Goal: Transaction & Acquisition: Book appointment/travel/reservation

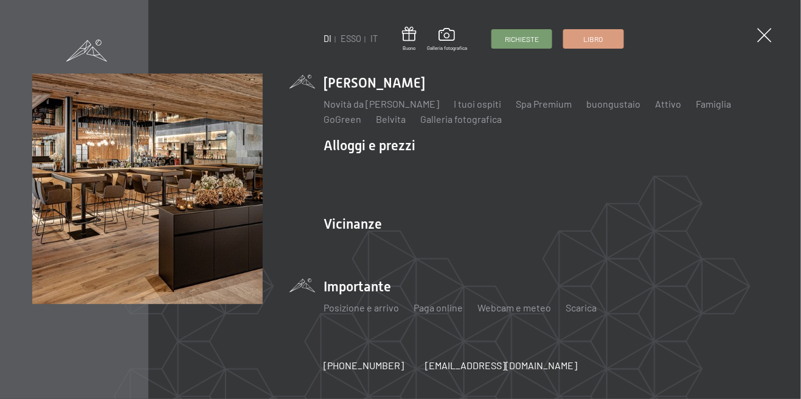
click at [378, 291] on li "Importante Posizione e arrivo Paga online Webcam e meteo Scarica" at bounding box center [546, 301] width 445 height 48
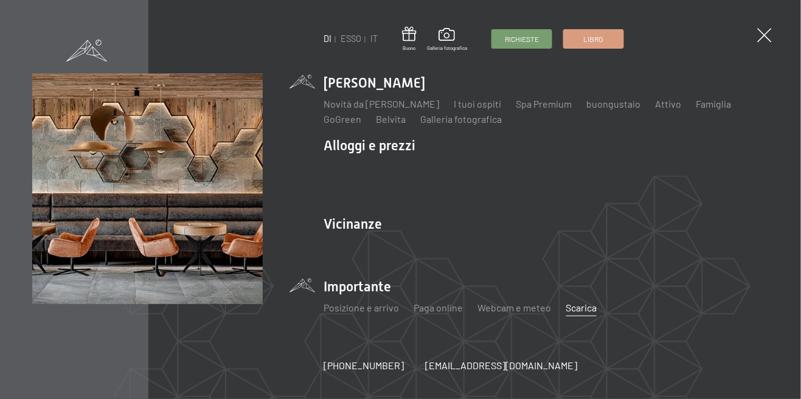
click at [587, 312] on font "Scarica" at bounding box center [581, 308] width 31 height 12
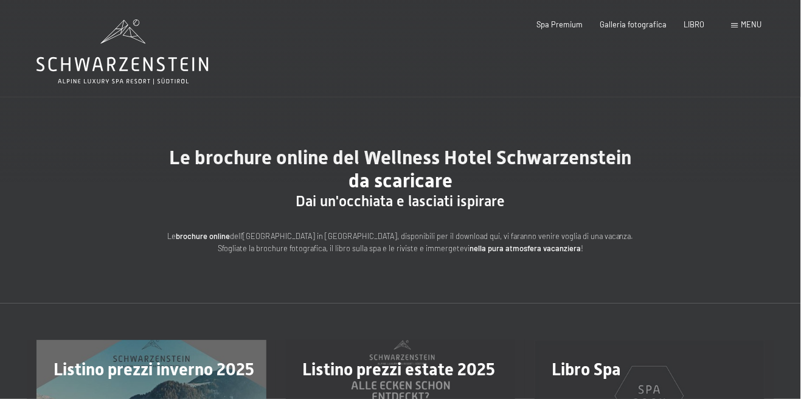
click at [761, 22] on font "menu" at bounding box center [752, 24] width 21 height 10
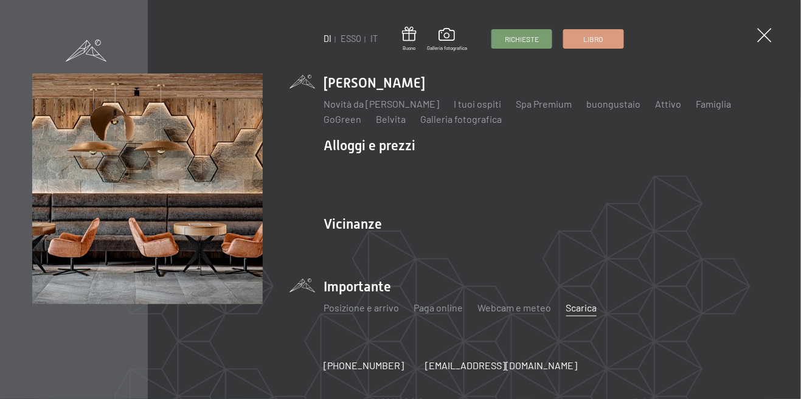
click at [423, 92] on div "Novità da Schwarzenstein I tuoi ospiti Spa Premium buongustaio Attivo Programma…" at bounding box center [546, 109] width 445 height 34
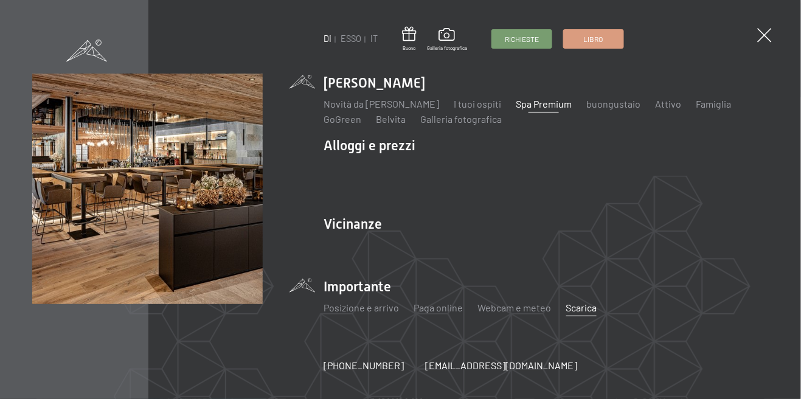
click at [555, 100] on font "Spa Premium" at bounding box center [544, 104] width 56 height 12
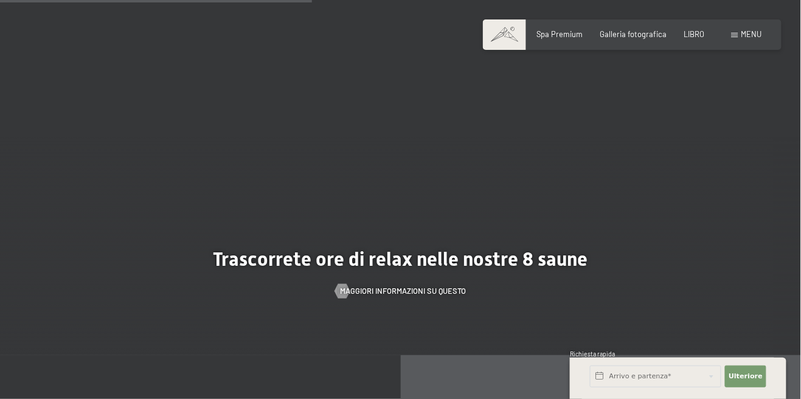
scroll to position [2740, 0]
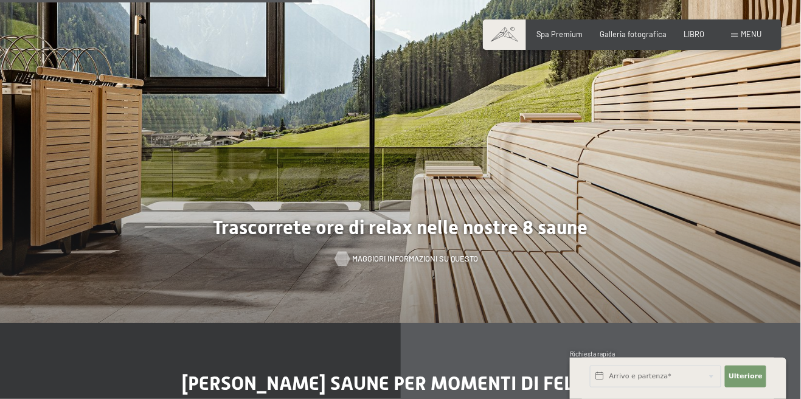
click at [456, 263] on font "Maggiori informazioni su questo" at bounding box center [415, 259] width 126 height 10
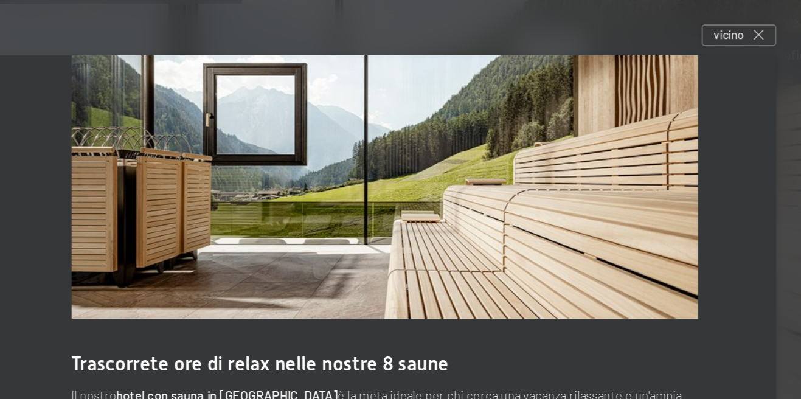
scroll to position [29, 0]
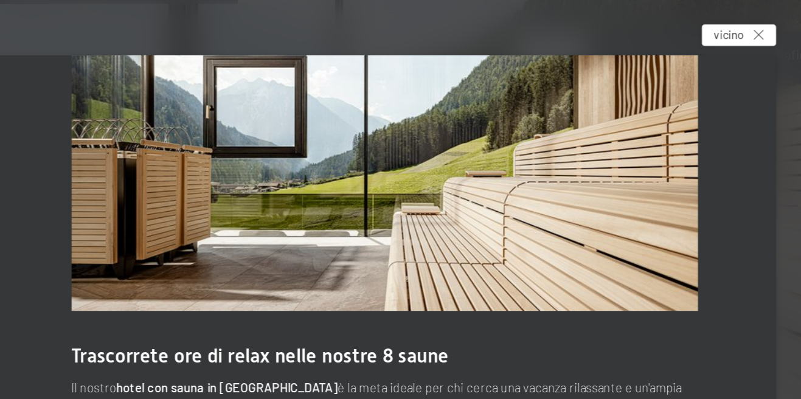
click at [640, 27] on div "vicino" at bounding box center [621, 21] width 46 height 13
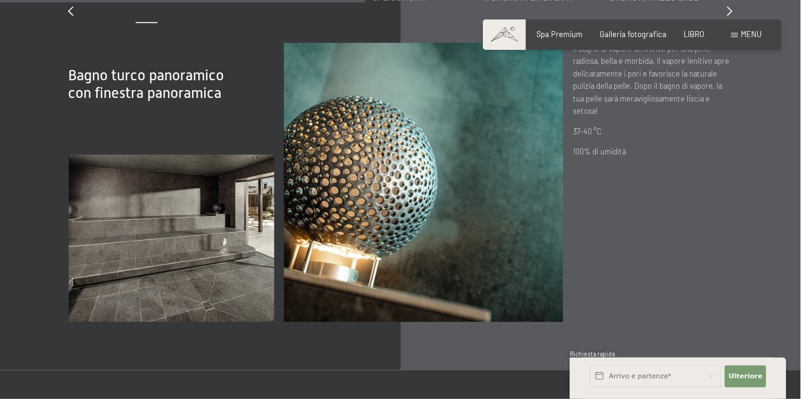
scroll to position [3204, 0]
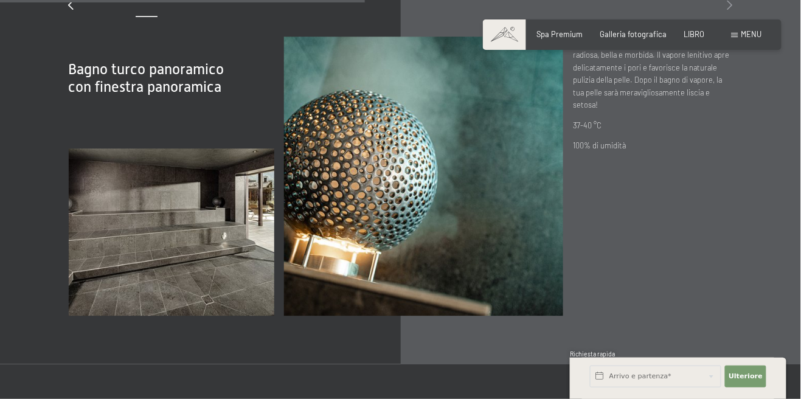
click at [730, 10] on icon at bounding box center [730, 5] width 5 height 10
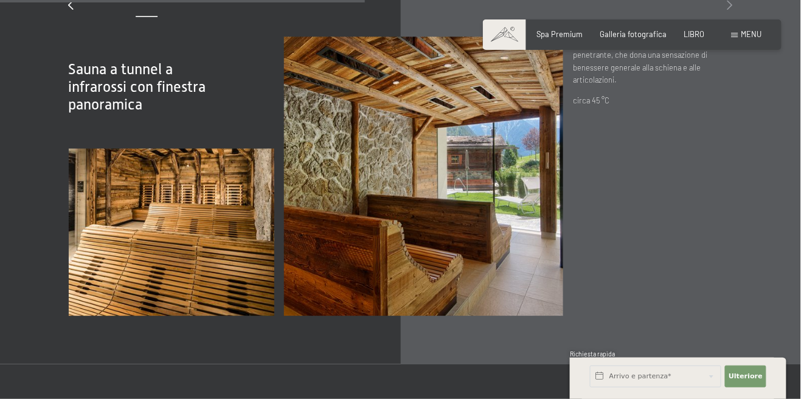
click at [731, 10] on icon at bounding box center [730, 5] width 5 height 10
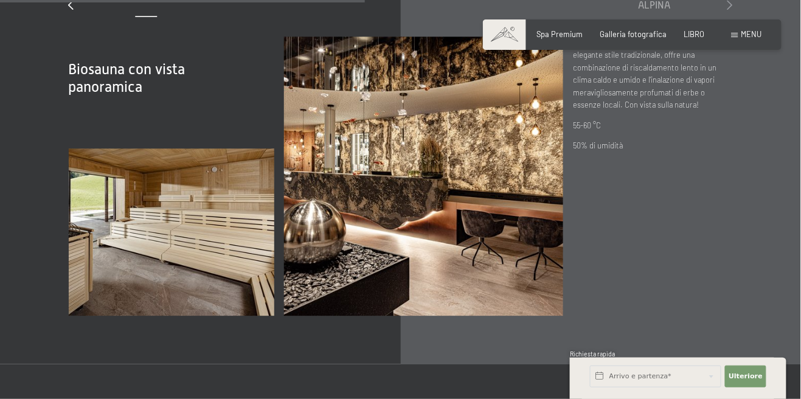
click at [729, 10] on icon at bounding box center [730, 5] width 5 height 10
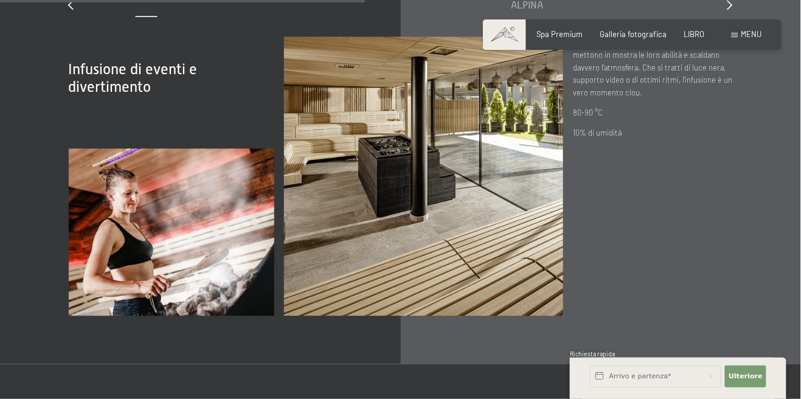
click at [744, 117] on div "Otto saune per momenti di felicità diapositiva 4 to 8 di 8 1. Bagno di vapore 2…" at bounding box center [401, 112] width 738 height 408
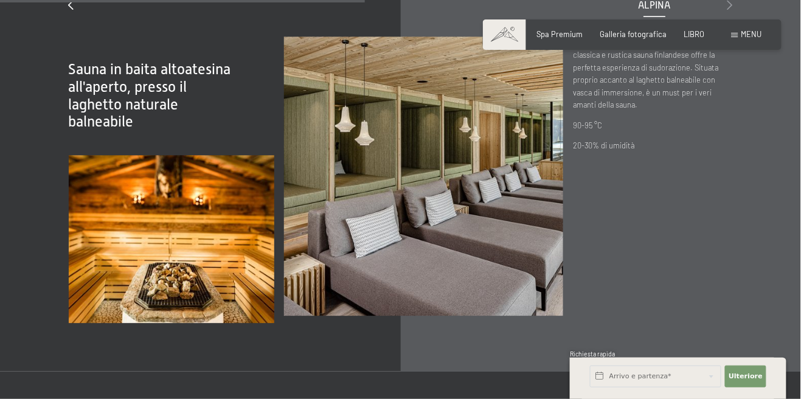
click at [731, 10] on icon at bounding box center [730, 5] width 5 height 10
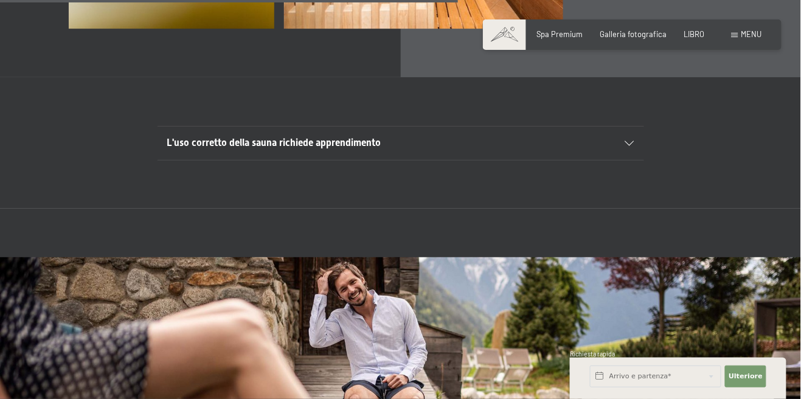
scroll to position [3504, 0]
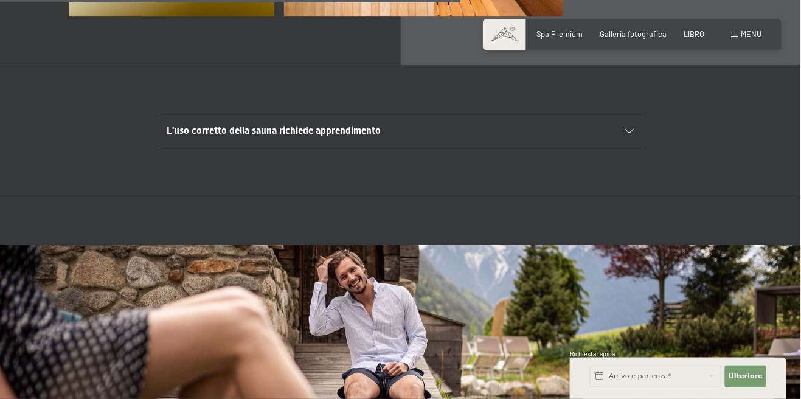
click at [630, 134] on icon at bounding box center [630, 131] width 9 height 5
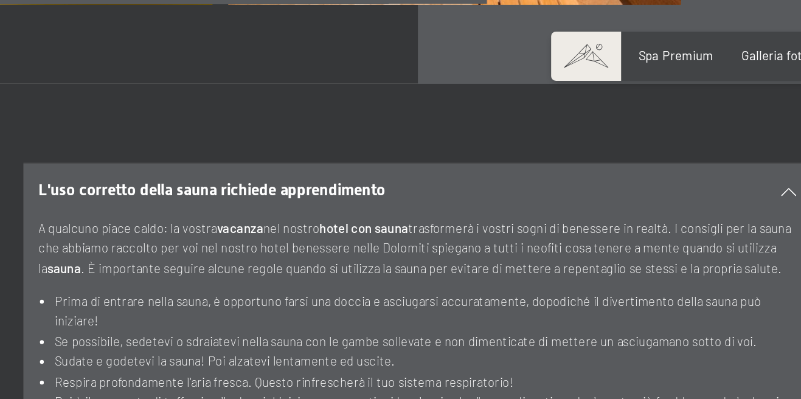
scroll to position [3517, 0]
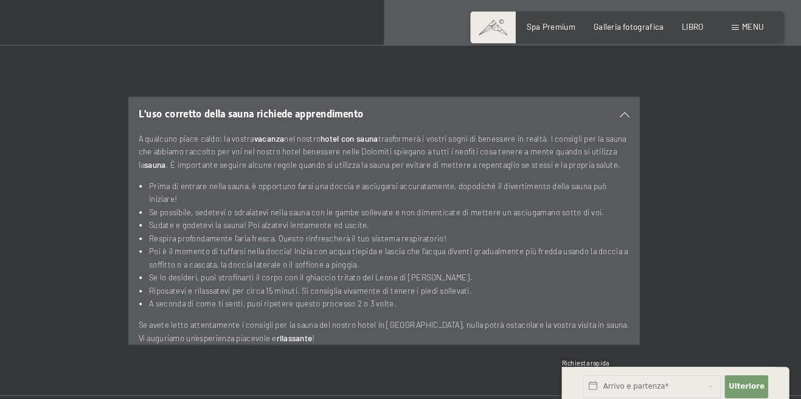
click at [753, 34] on font "menu" at bounding box center [752, 34] width 21 height 10
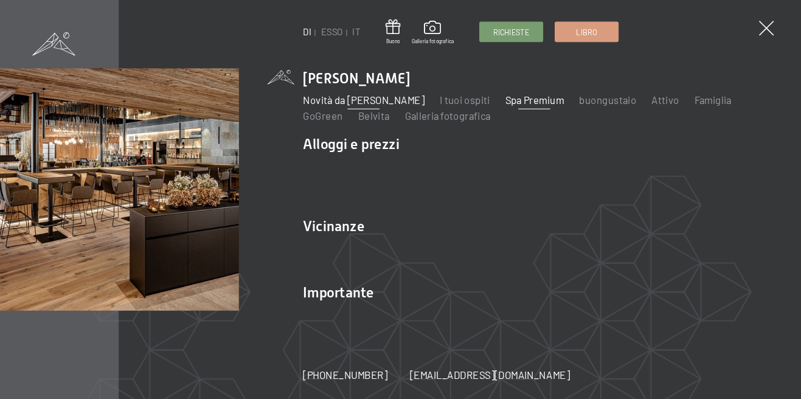
click at [401, 104] on font "[PERSON_NAME]" at bounding box center [382, 104] width 116 height 12
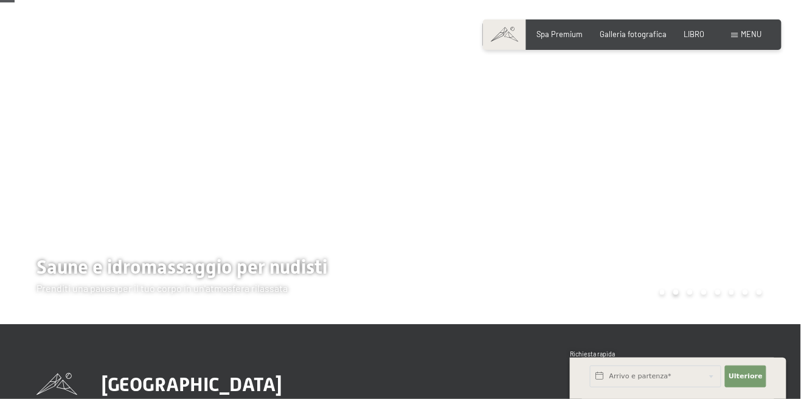
scroll to position [72, 0]
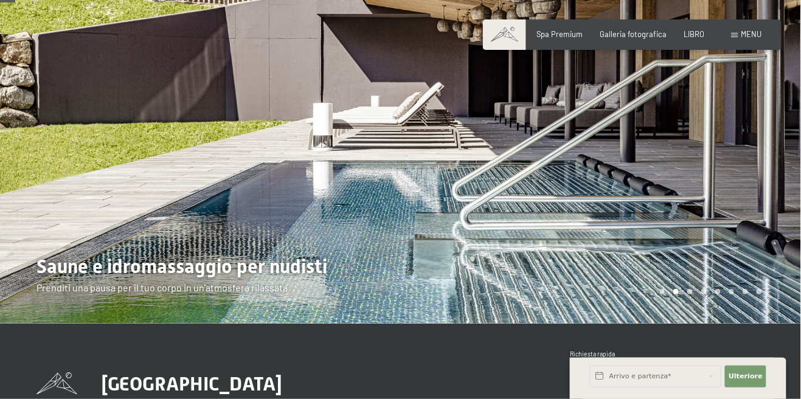
click at [542, 152] on div at bounding box center [601, 126] width 401 height 396
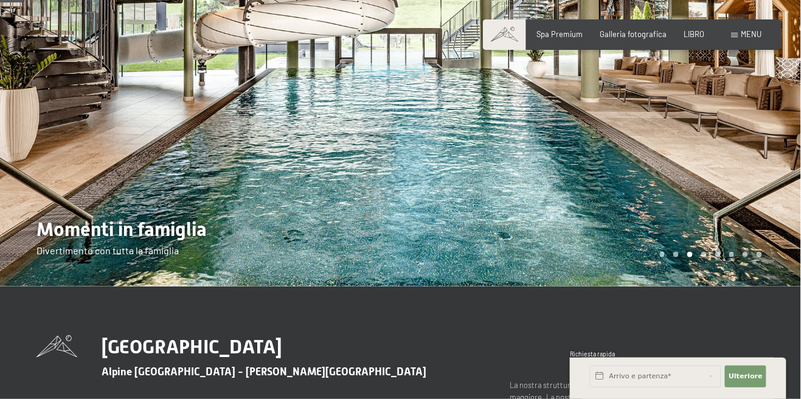
scroll to position [111, 0]
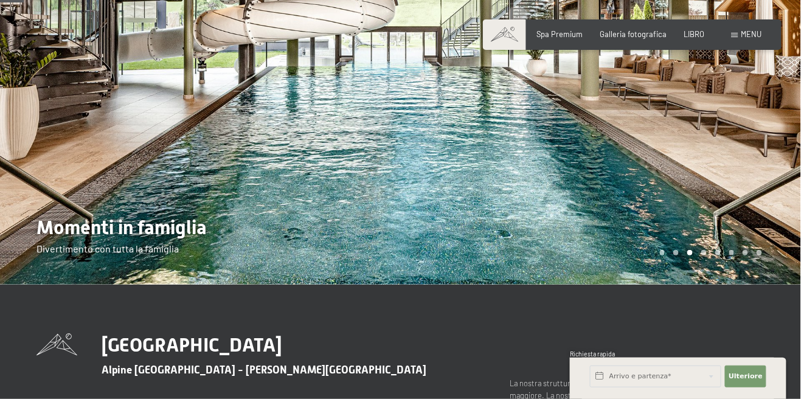
click at [744, 134] on div at bounding box center [601, 87] width 401 height 396
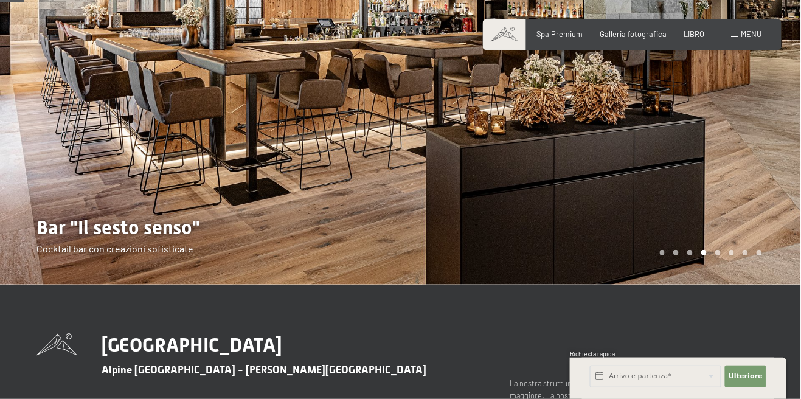
click at [736, 152] on div at bounding box center [601, 87] width 401 height 396
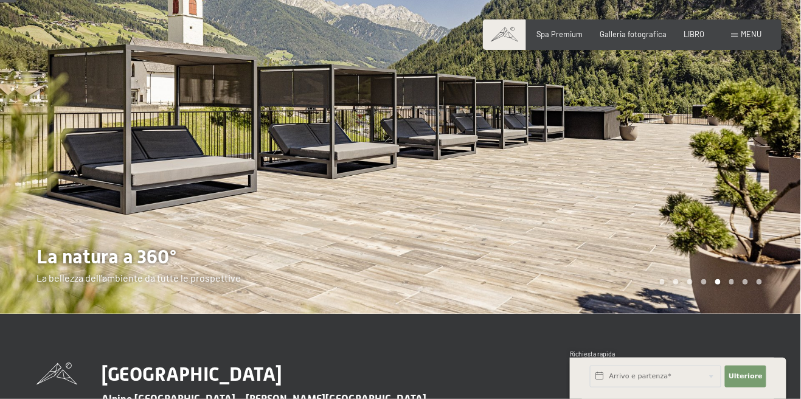
scroll to position [75, 0]
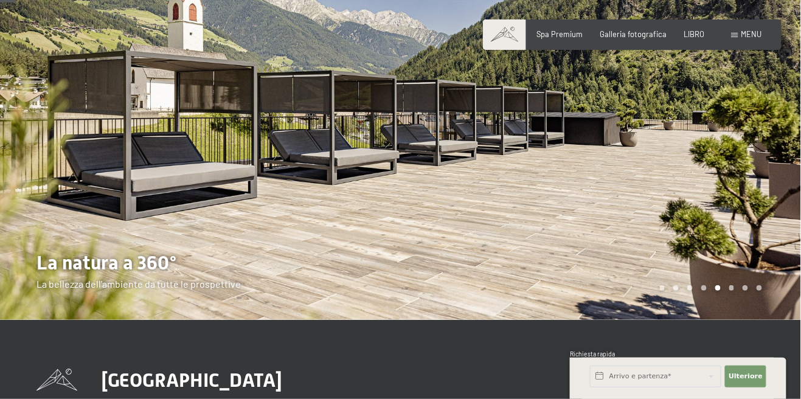
click at [735, 125] on div at bounding box center [601, 123] width 401 height 396
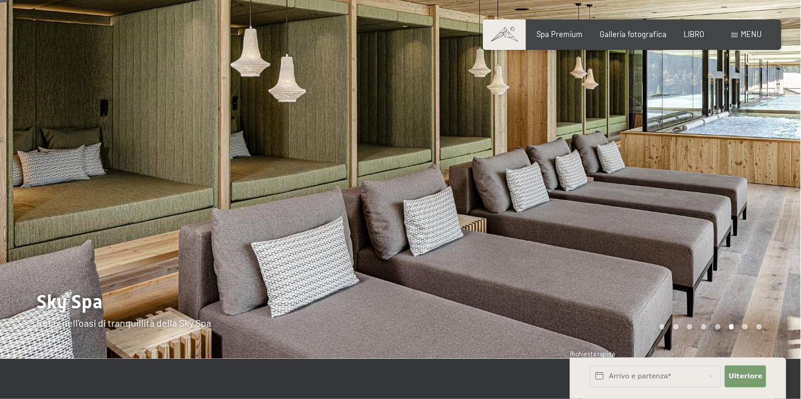
scroll to position [34, 0]
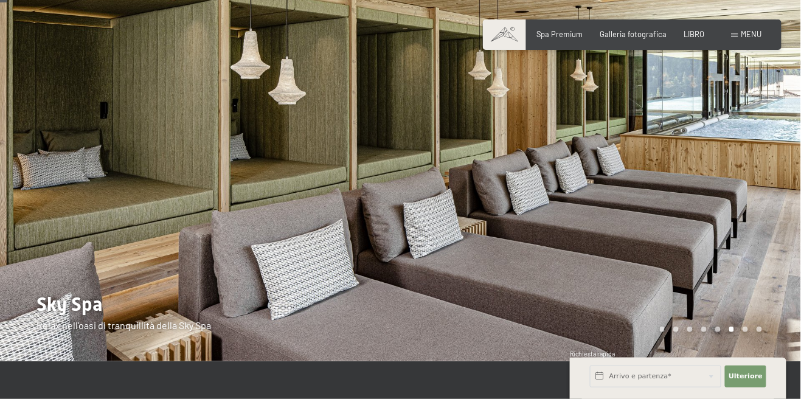
click at [725, 200] on div at bounding box center [601, 164] width 401 height 396
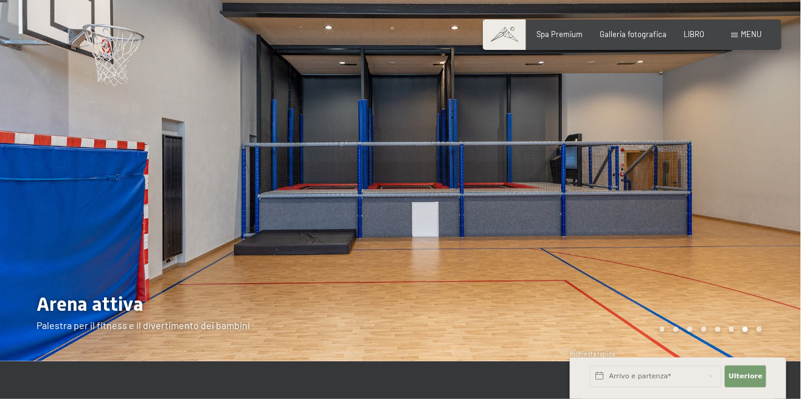
click at [721, 214] on div at bounding box center [601, 164] width 401 height 396
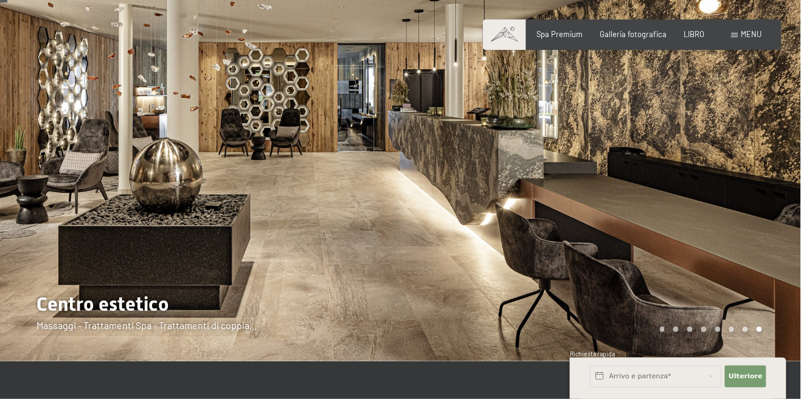
click at [753, 201] on div at bounding box center [601, 164] width 401 height 396
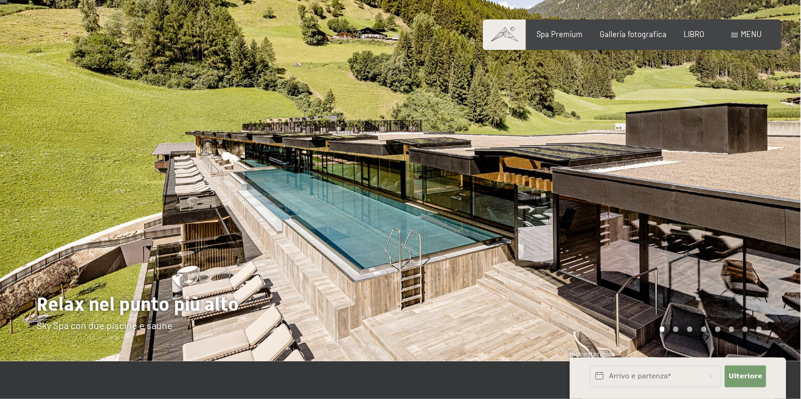
click at [727, 201] on div at bounding box center [601, 164] width 401 height 396
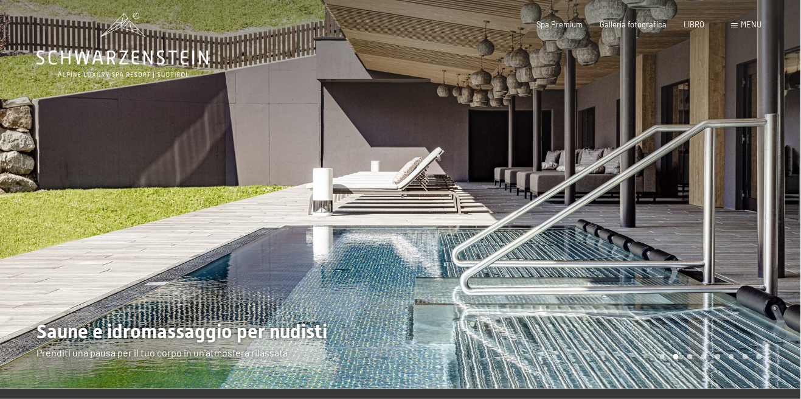
scroll to position [0, 0]
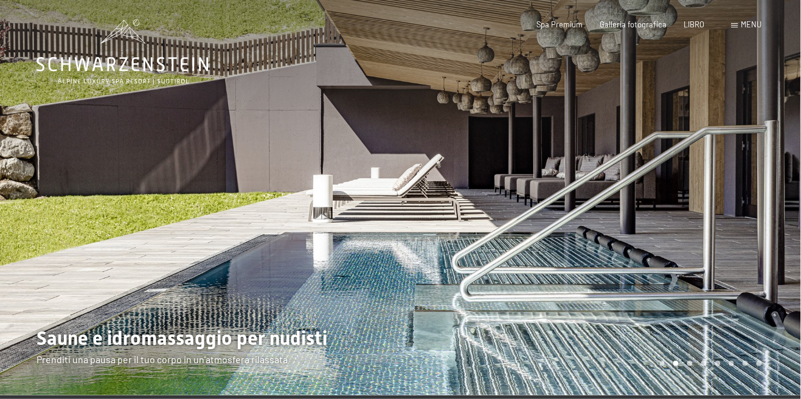
click at [753, 27] on font "menu" at bounding box center [752, 24] width 21 height 10
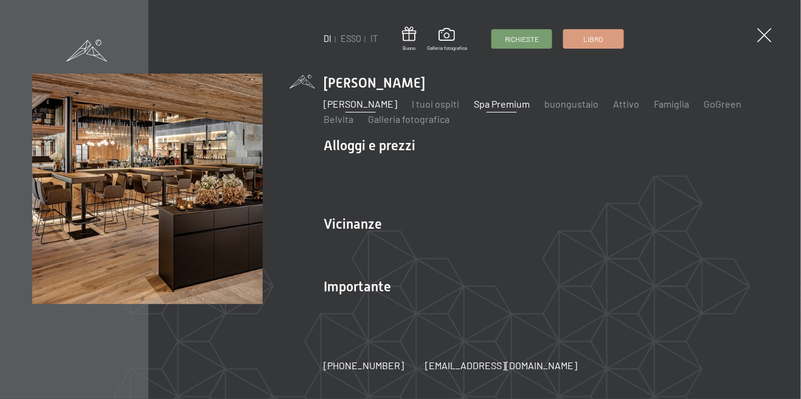
click at [530, 103] on font "Spa Premium" at bounding box center [502, 104] width 56 height 12
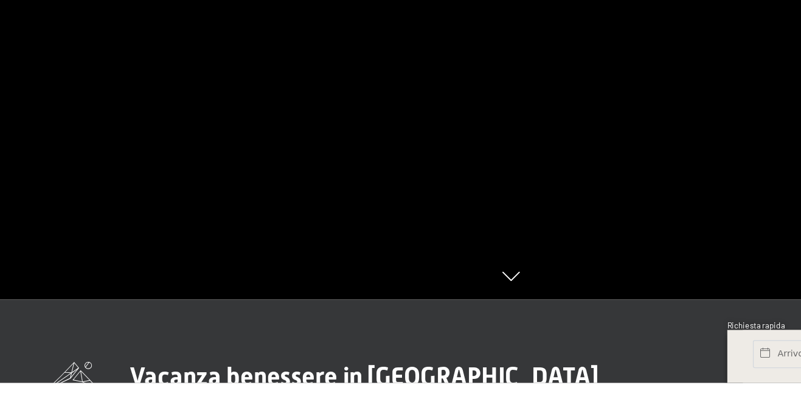
scroll to position [67, 0]
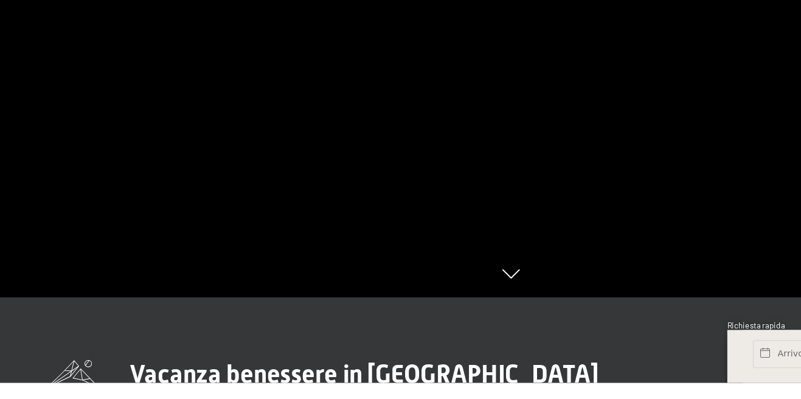
click at [403, 318] on icon at bounding box center [400, 313] width 13 height 7
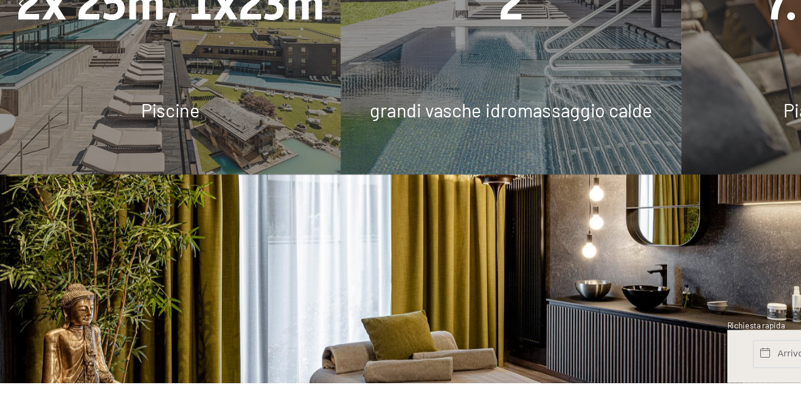
scroll to position [744, 0]
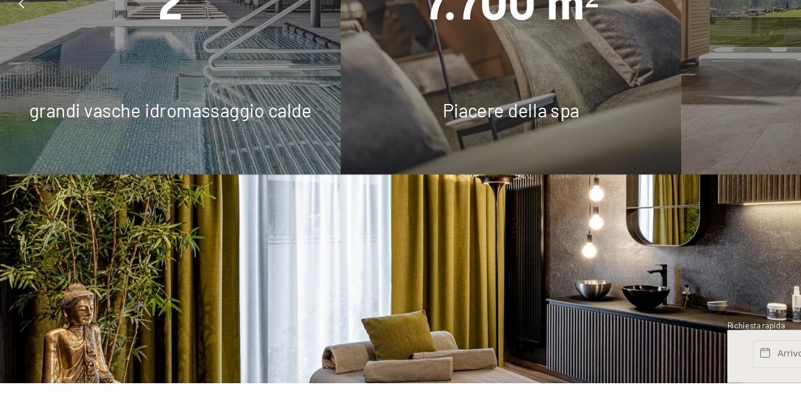
click at [82, 196] on div "grandi vasche idromassaggio calde" at bounding box center [133, 185] width 267 height 21
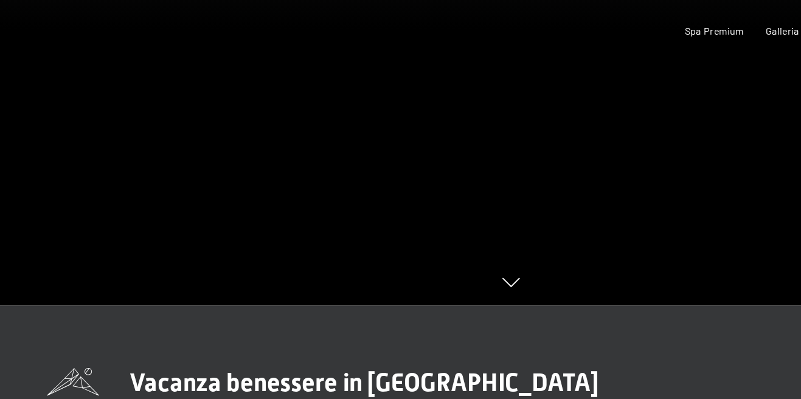
scroll to position [0, 0]
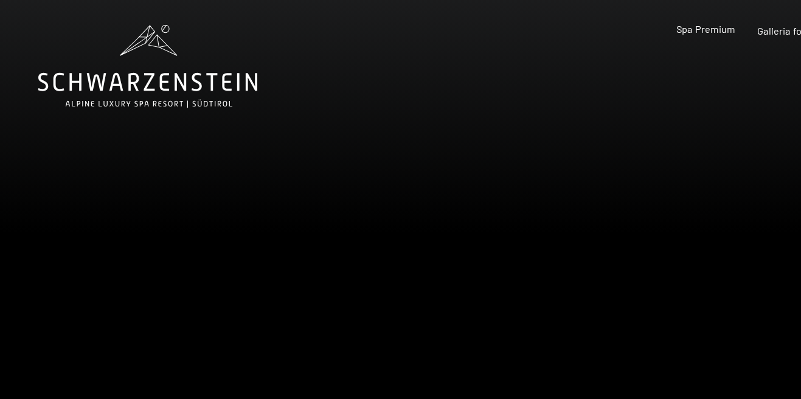
click at [571, 26] on font "Spa Premium" at bounding box center [560, 23] width 46 height 10
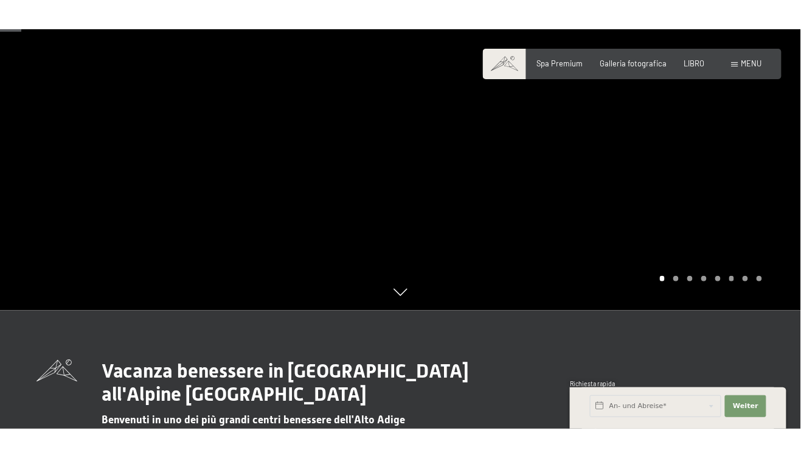
scroll to position [362, 0]
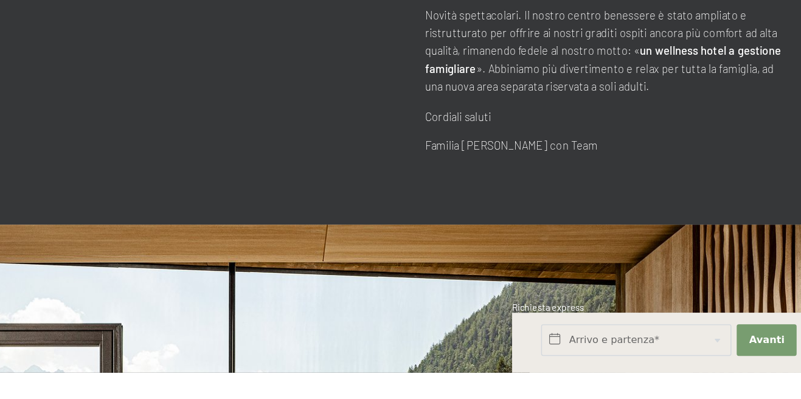
scroll to position [343, 0]
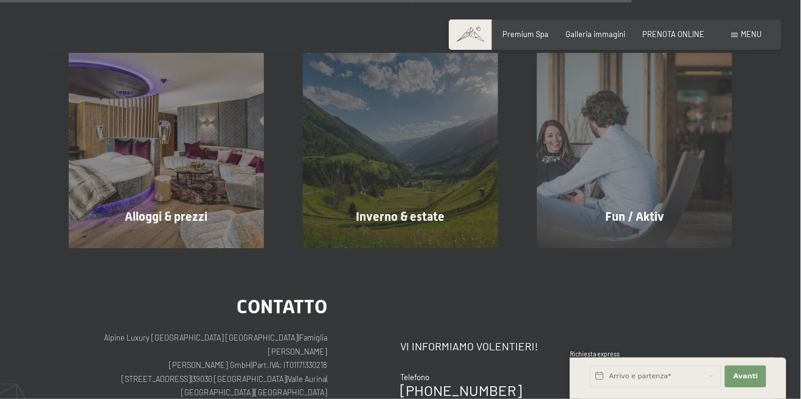
scroll to position [982, 0]
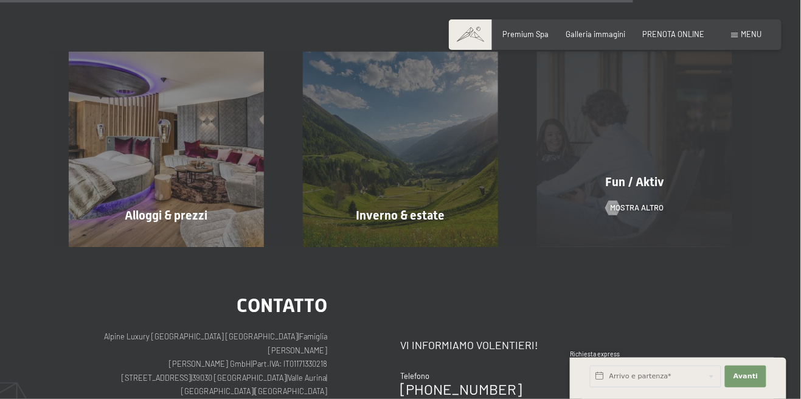
click at [667, 190] on div "Fun / Aktiv" at bounding box center [635, 181] width 234 height 17
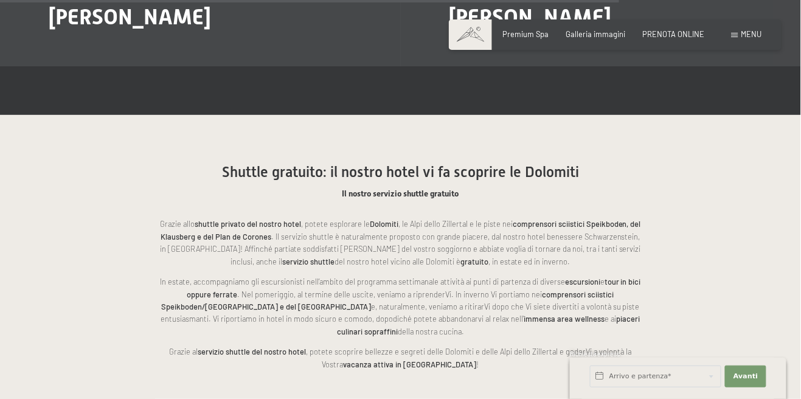
scroll to position [2358, 0]
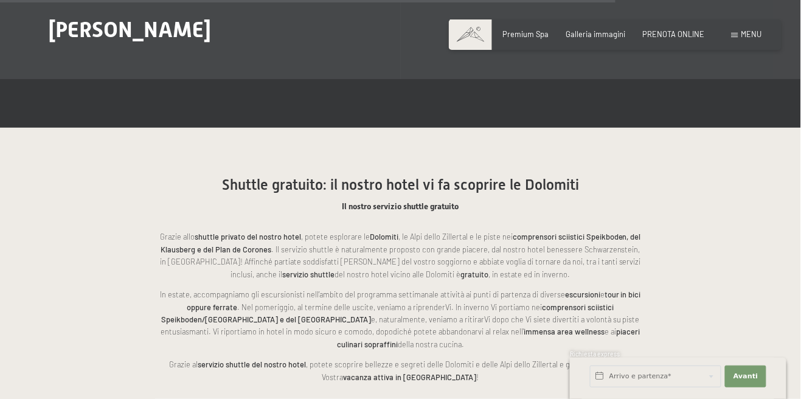
click at [761, 34] on span "Menu" at bounding box center [752, 34] width 21 height 10
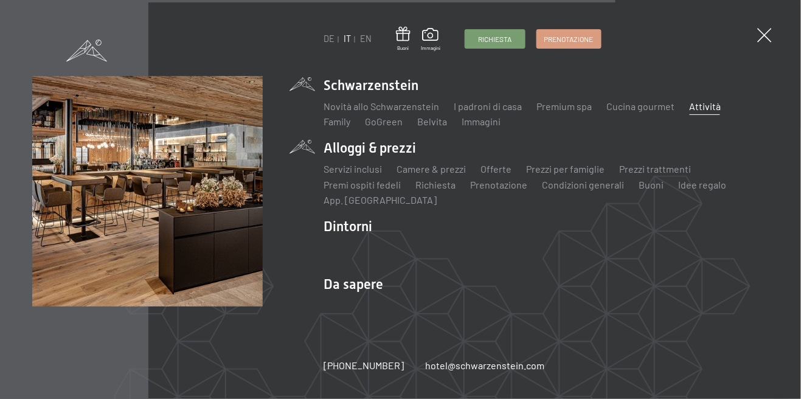
click at [394, 155] on li "Alloggi & prezzi Servizi inclusi Camere & prezzi Lista Offerte Lista Prezzi per…" at bounding box center [546, 173] width 445 height 69
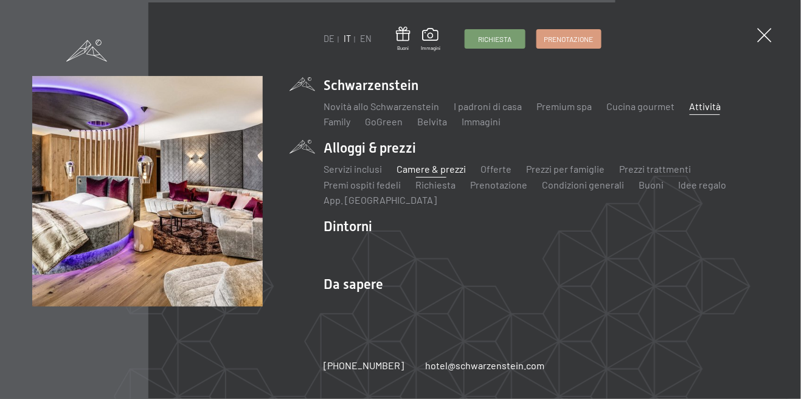
click at [443, 170] on link "Camere & prezzi" at bounding box center [431, 169] width 69 height 12
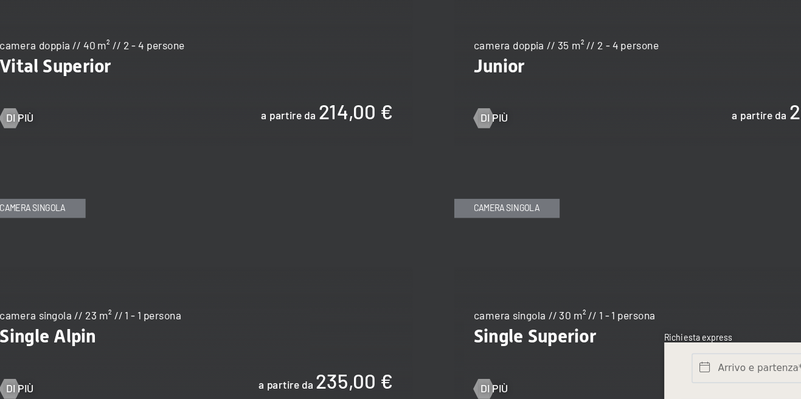
scroll to position [1397, 0]
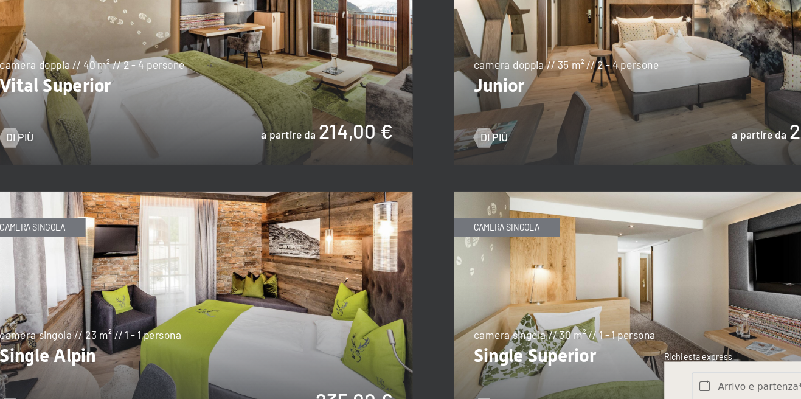
click at [464, 177] on img at bounding box center [574, 124] width 317 height 178
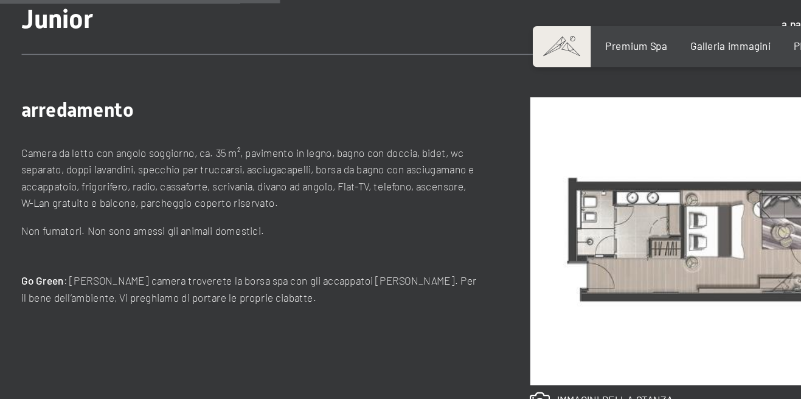
scroll to position [450, 0]
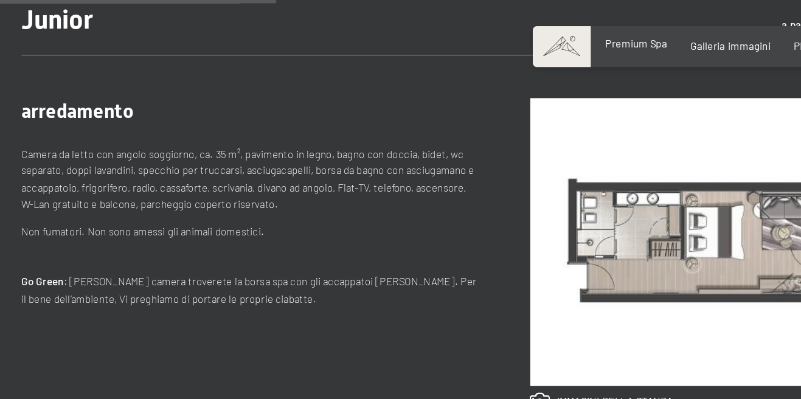
click at [541, 37] on span "Premium Spa" at bounding box center [526, 32] width 46 height 10
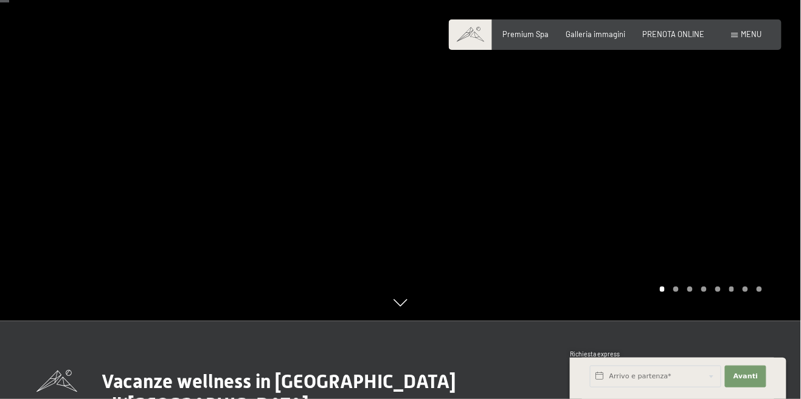
scroll to position [66, 0]
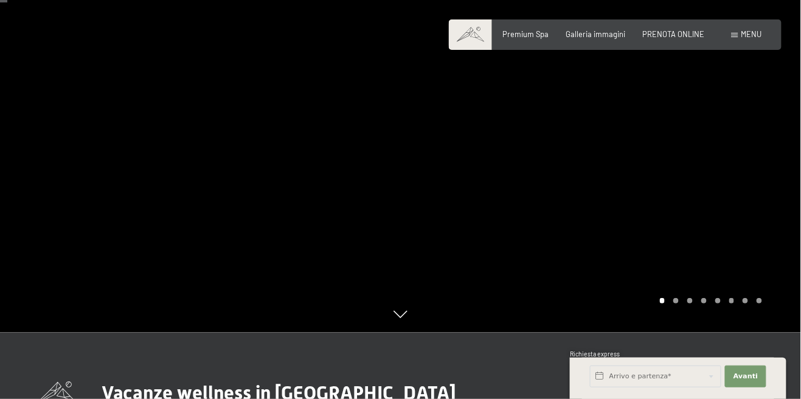
click at [736, 168] on div at bounding box center [601, 133] width 401 height 399
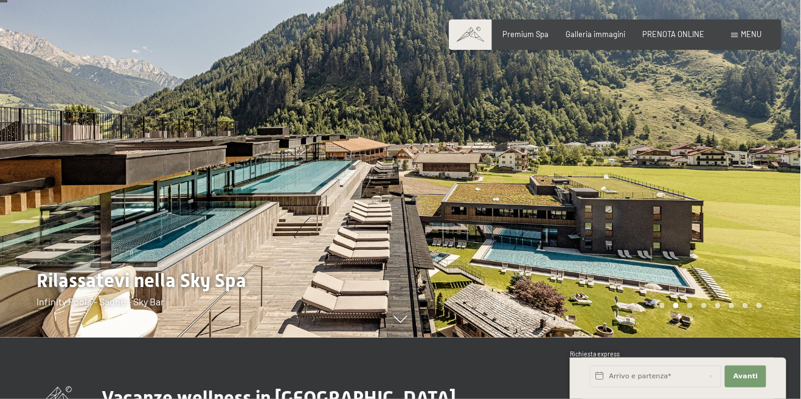
scroll to position [40, 0]
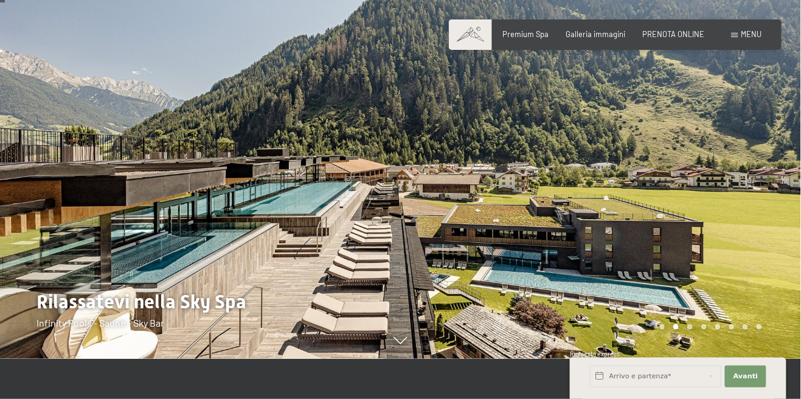
click at [706, 242] on div at bounding box center [601, 159] width 401 height 399
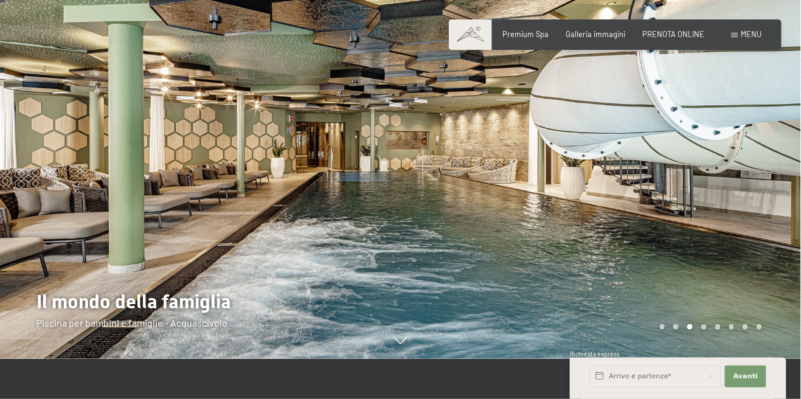
click at [720, 225] on div at bounding box center [601, 159] width 401 height 399
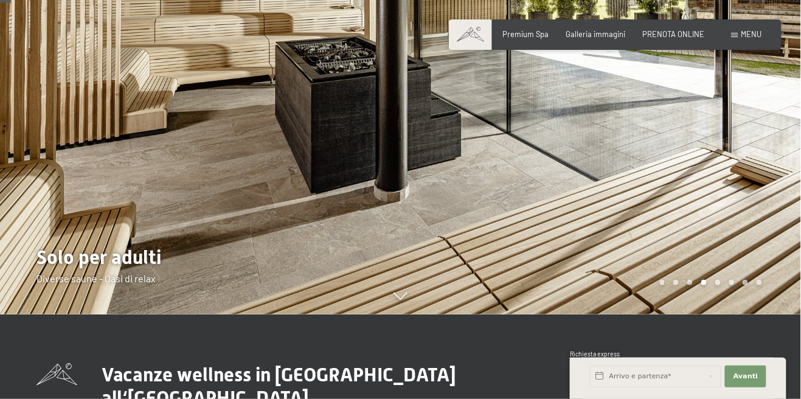
scroll to position [80, 0]
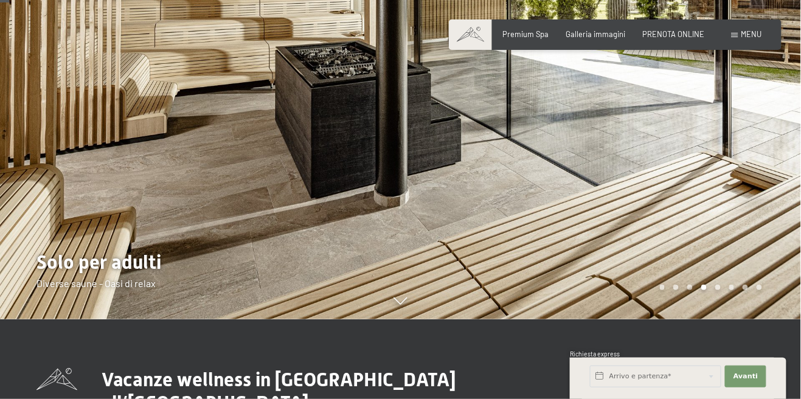
click at [726, 134] on div at bounding box center [601, 119] width 401 height 399
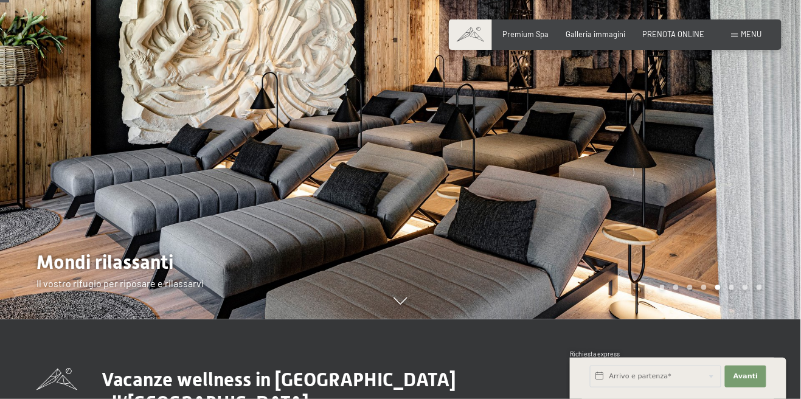
click at [726, 166] on div at bounding box center [601, 119] width 401 height 399
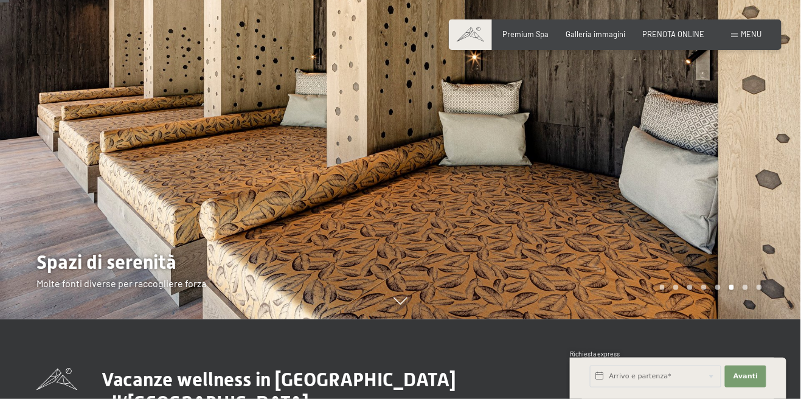
click at [728, 180] on div at bounding box center [601, 119] width 401 height 399
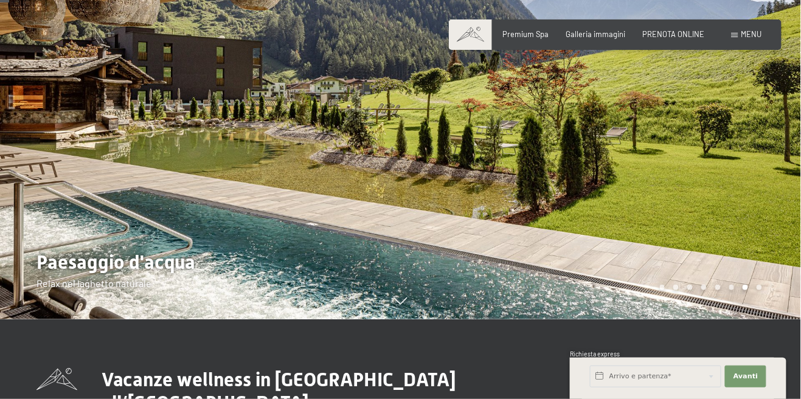
click at [705, 176] on div at bounding box center [601, 119] width 401 height 399
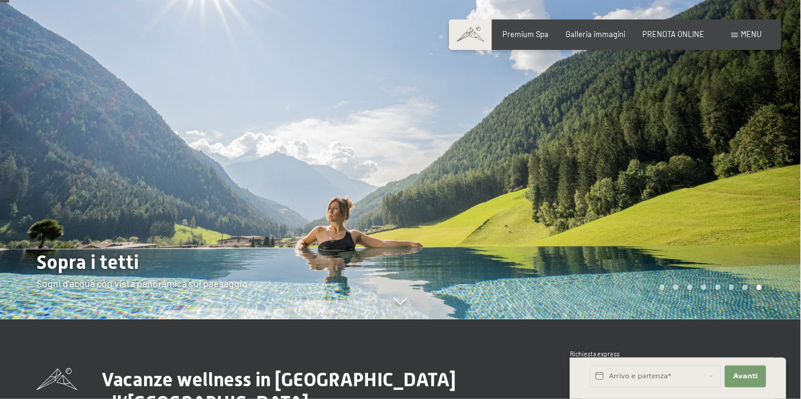
click at [747, 198] on div at bounding box center [601, 119] width 401 height 399
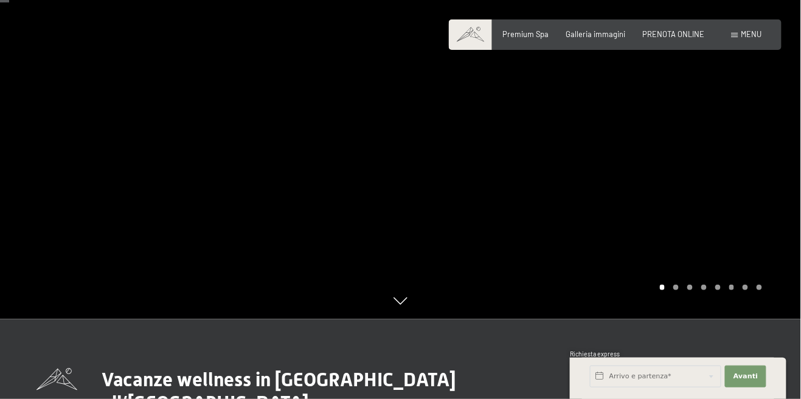
click at [758, 161] on div at bounding box center [601, 119] width 401 height 399
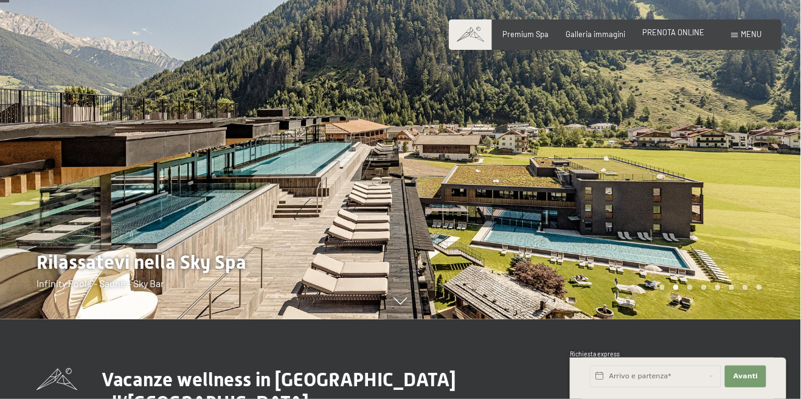
click at [697, 36] on span "PRENOTA ONLINE" at bounding box center [674, 32] width 62 height 10
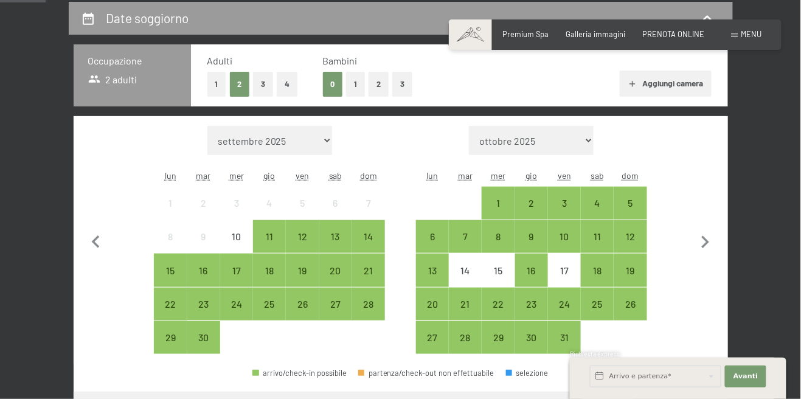
scroll to position [241, 0]
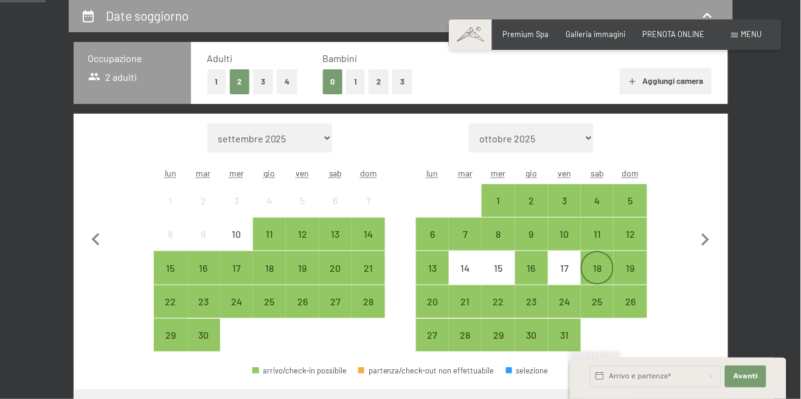
click at [601, 271] on div "18" at bounding box center [597, 278] width 30 height 30
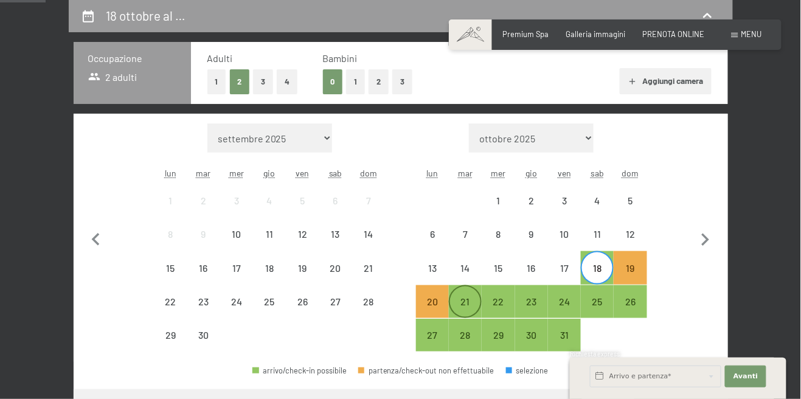
click at [465, 313] on div "21" at bounding box center [465, 312] width 30 height 30
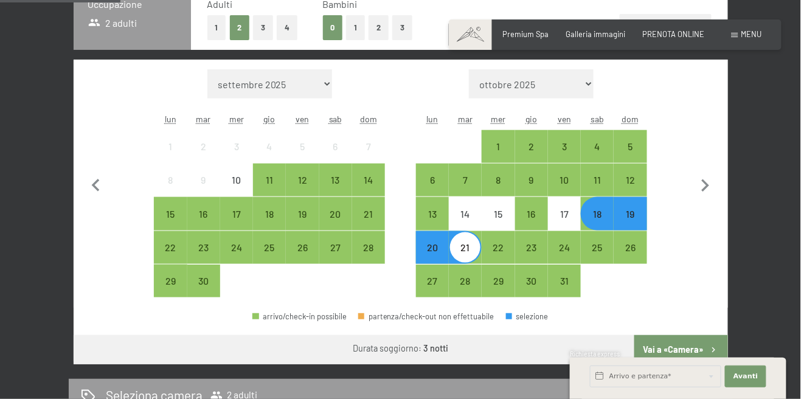
scroll to position [306, 0]
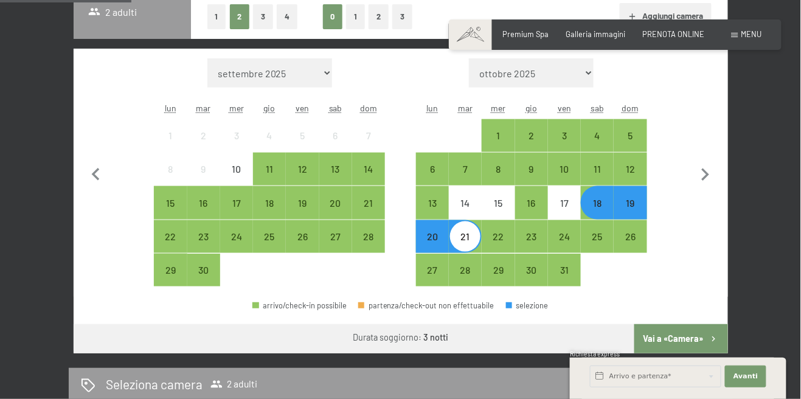
click at [689, 341] on button "Vai a «Camera»" at bounding box center [681, 338] width 93 height 29
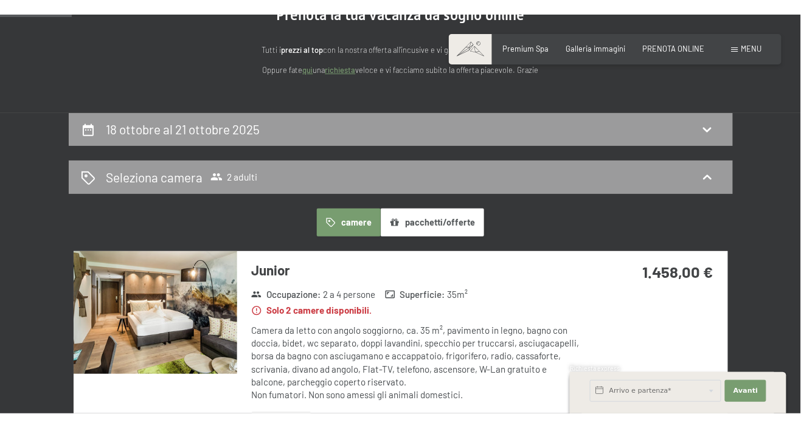
scroll to position [0, 0]
